Goal: Transaction & Acquisition: Purchase product/service

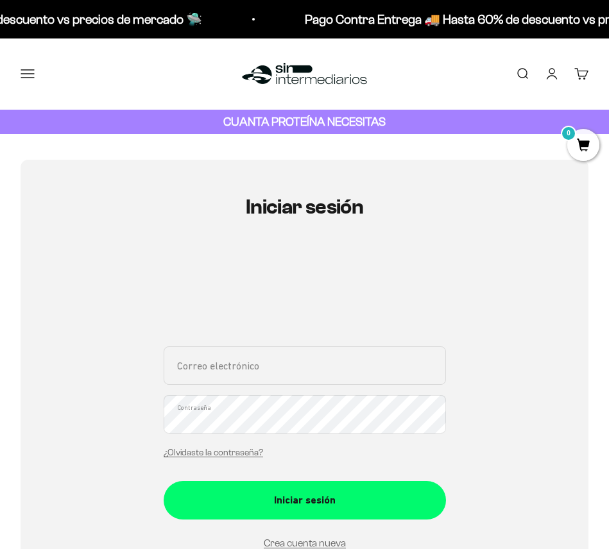
type input "damian.tomas.ortiz.g@gmail.com"
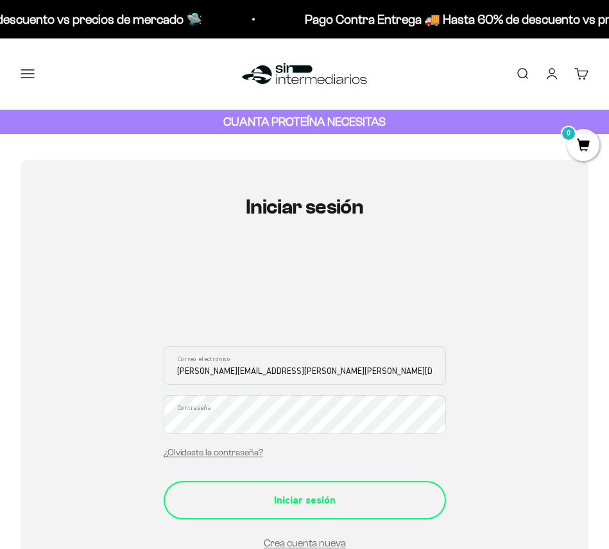
click at [320, 494] on div "Iniciar sesión" at bounding box center [304, 500] width 231 height 17
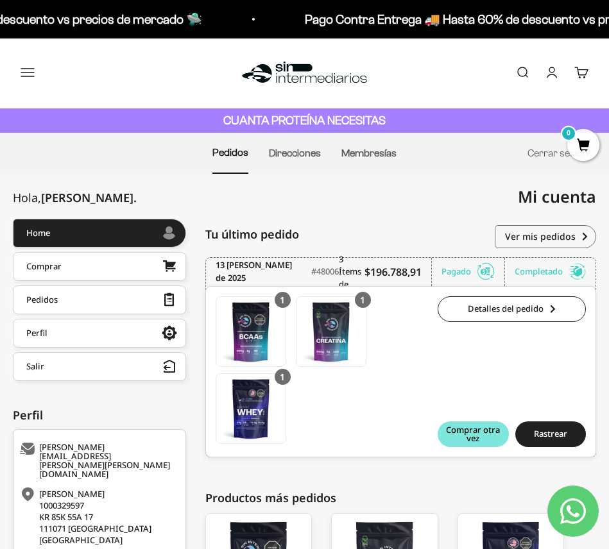
click at [33, 71] on button "Menú" at bounding box center [28, 72] width 14 height 14
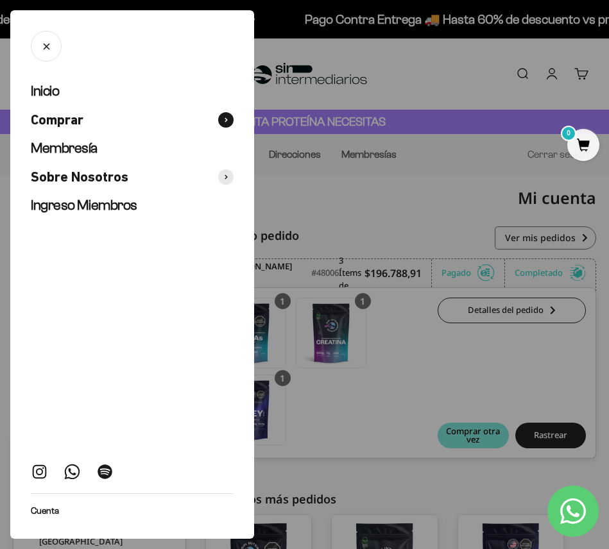
click at [63, 122] on span "Comprar" at bounding box center [57, 120] width 53 height 19
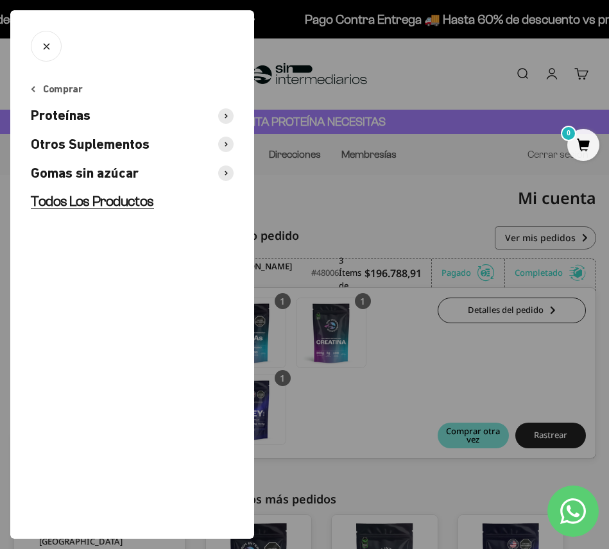
click at [92, 197] on span "Todos Los Productos" at bounding box center [92, 201] width 123 height 16
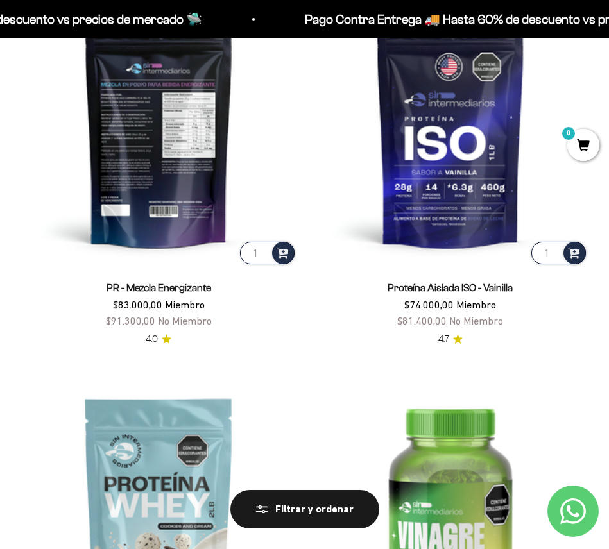
scroll to position [2139, 0]
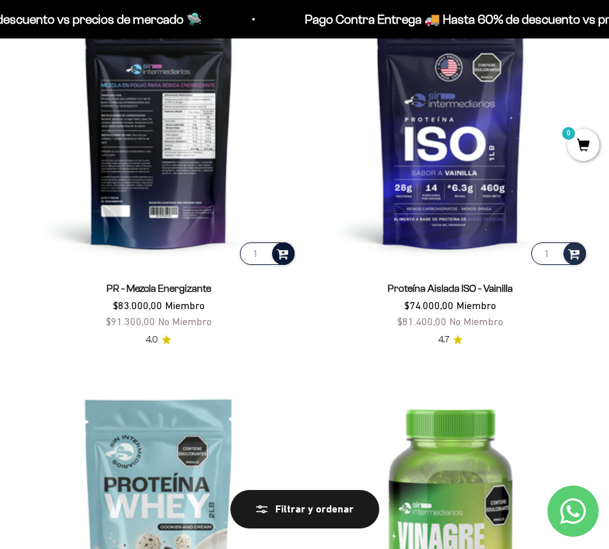
click at [280, 249] on span at bounding box center [282, 253] width 12 height 15
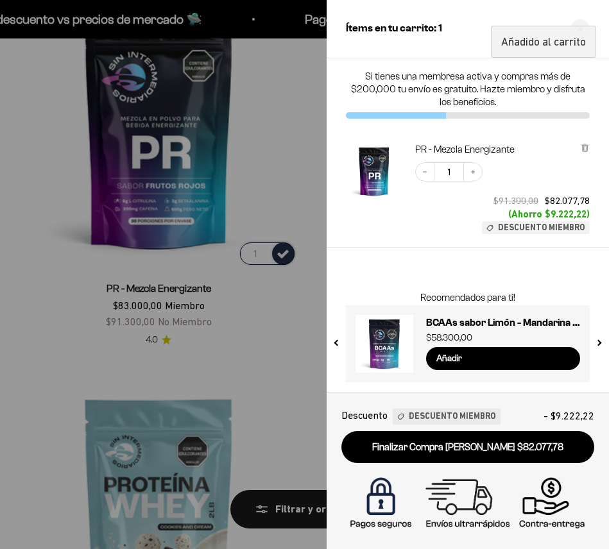
click at [264, 323] on div at bounding box center [304, 274] width 609 height 549
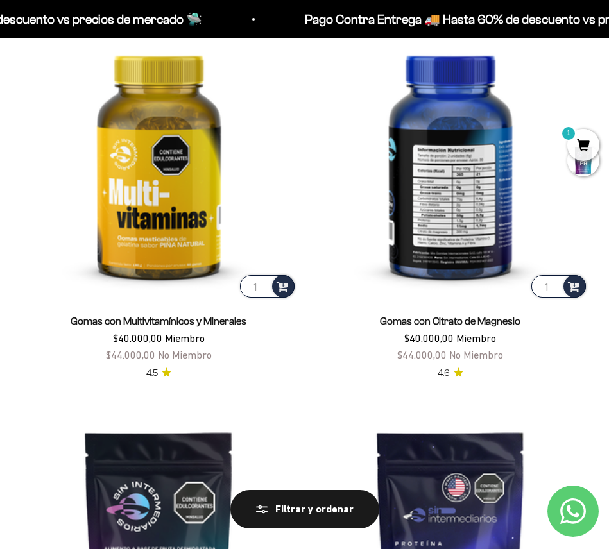
scroll to position [948, 0]
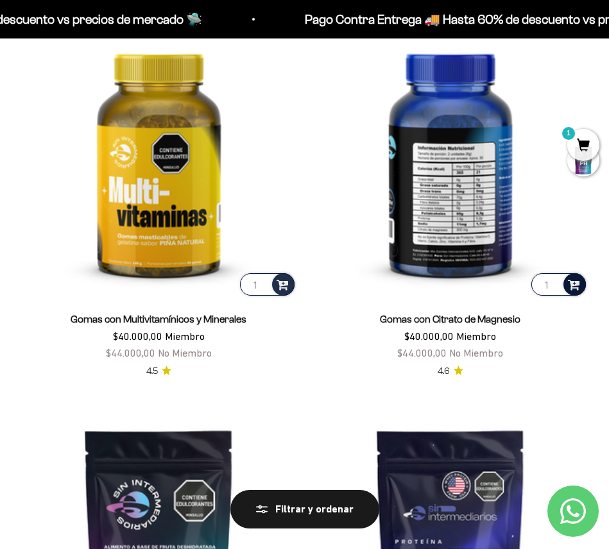
click at [575, 281] on span at bounding box center [573, 283] width 12 height 15
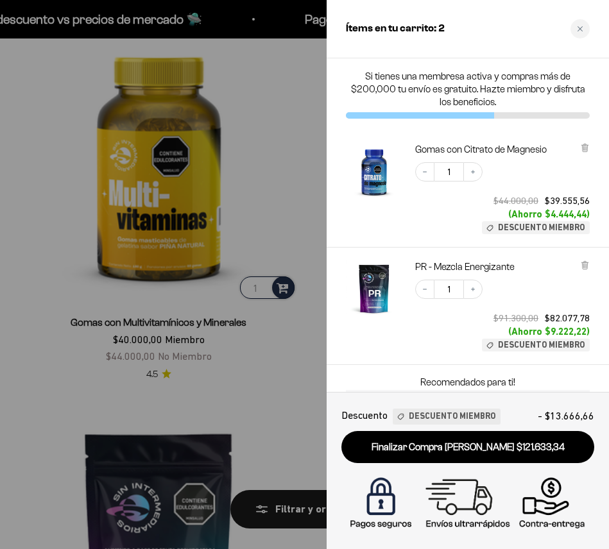
scroll to position [0, 0]
click at [292, 405] on div at bounding box center [304, 274] width 609 height 549
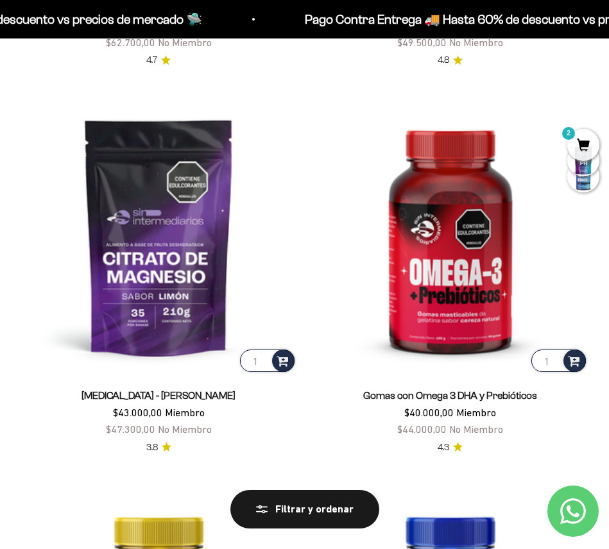
scroll to position [496, 0]
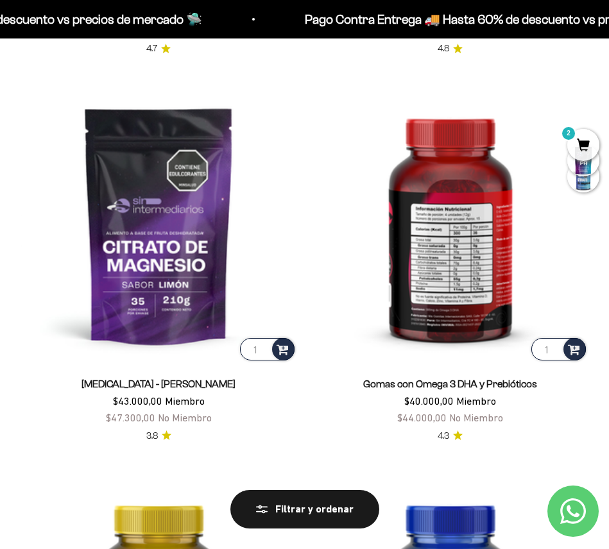
click at [430, 312] on img at bounding box center [450, 225] width 276 height 276
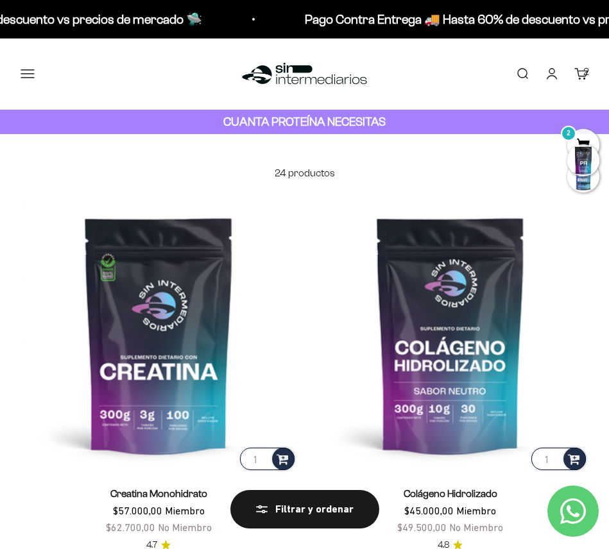
scroll to position [0, 0]
click at [581, 138] on span "2" at bounding box center [583, 145] width 32 height 32
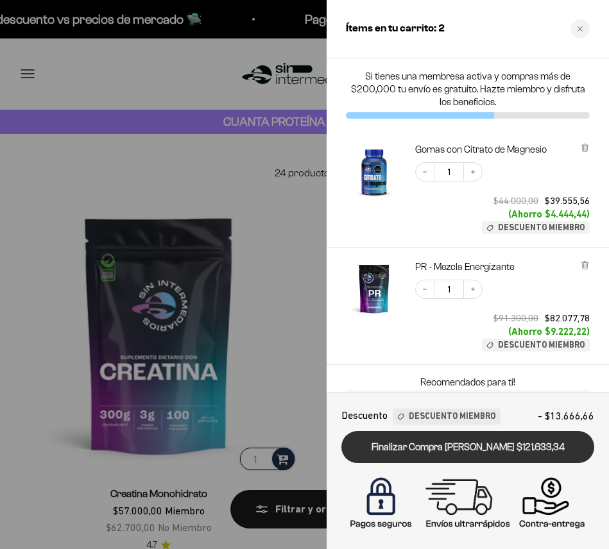
click at [441, 449] on link "Finalizar Compra [PERSON_NAME] $121.633,34" at bounding box center [467, 447] width 253 height 33
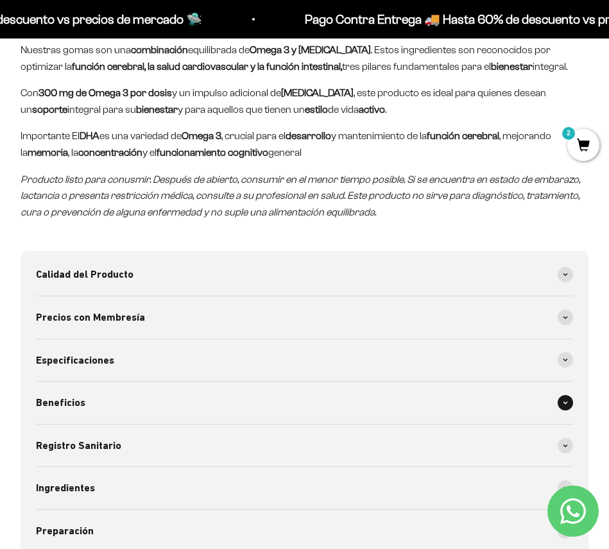
scroll to position [1166, 0]
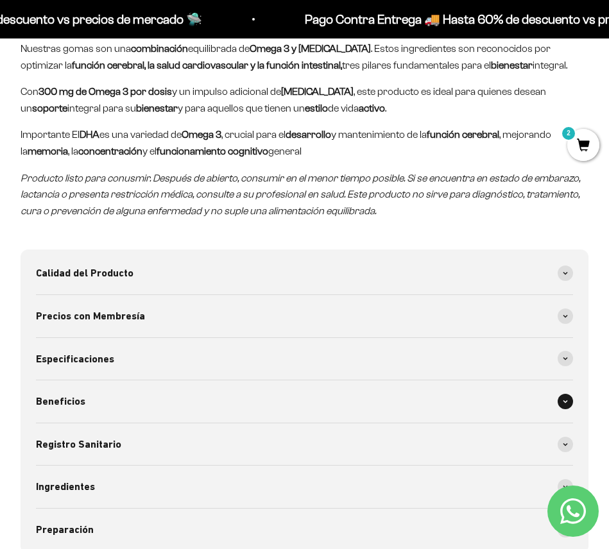
click at [151, 392] on div "Beneficios" at bounding box center [304, 401] width 537 height 42
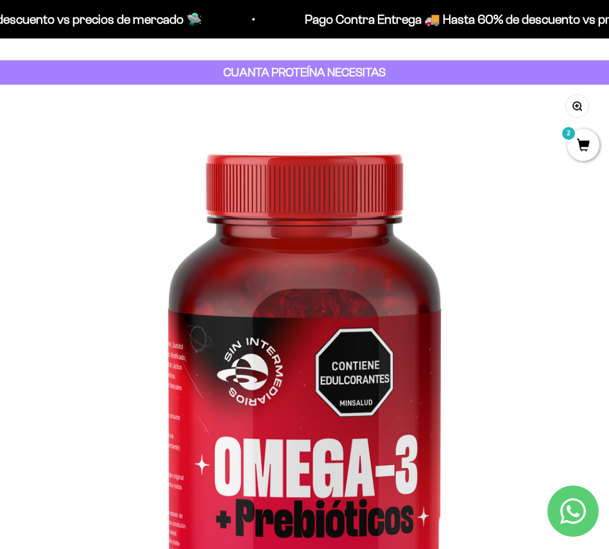
scroll to position [46, 0]
